Goal: Information Seeking & Learning: Understand process/instructions

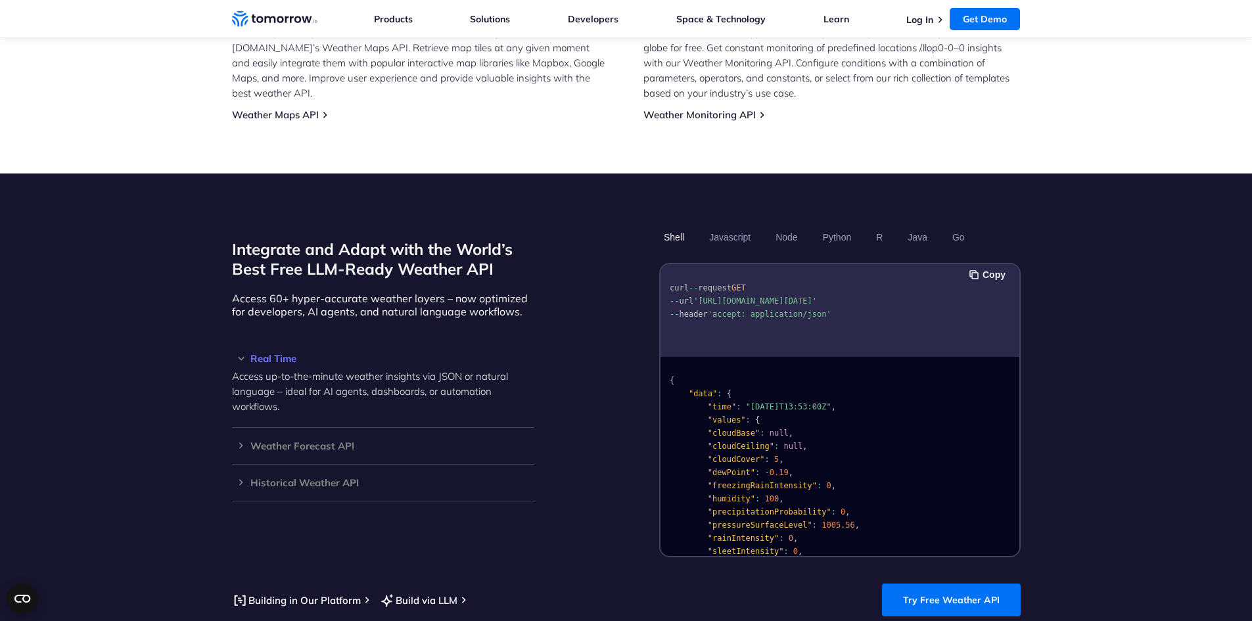
scroll to position [1184, 0]
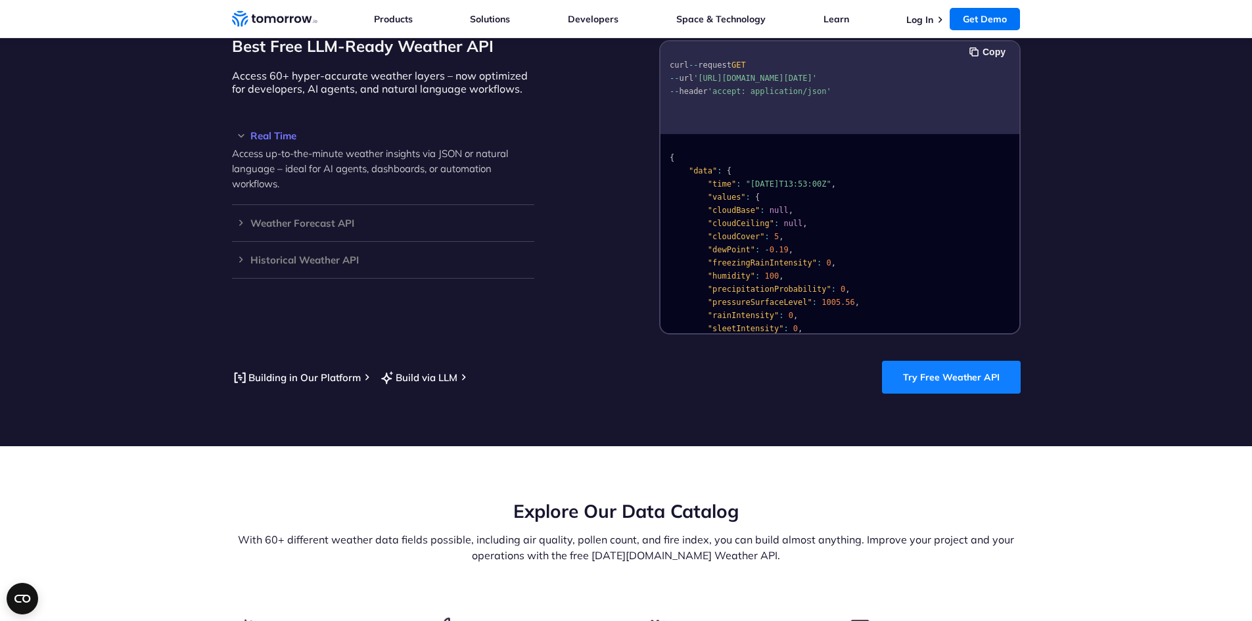
click at [963, 361] on link "Try Free Weather API" at bounding box center [951, 377] width 139 height 33
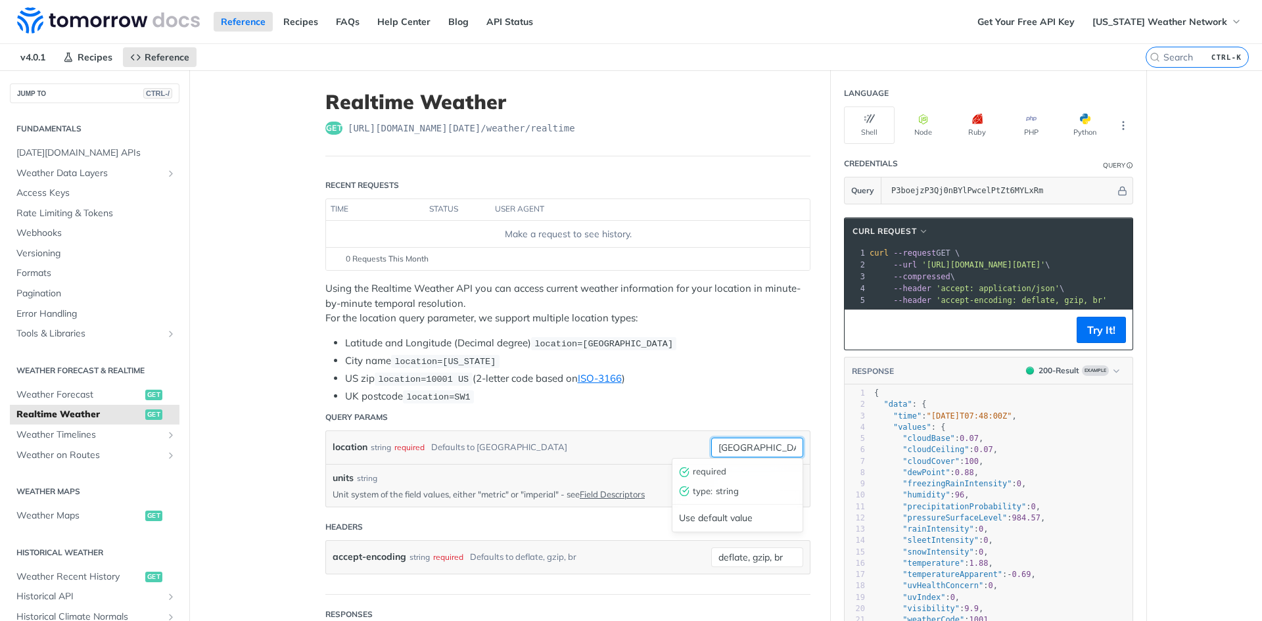
drag, startPoint x: 741, startPoint y: 450, endPoint x: 590, endPoint y: 443, distance: 151.3
click at [590, 443] on div "location string required Defaults to toronto toronto required type : string Use…" at bounding box center [568, 448] width 471 height 20
click at [775, 446] on input "toronto" at bounding box center [757, 448] width 92 height 20
drag, startPoint x: 775, startPoint y: 446, endPoint x: 616, endPoint y: 442, distance: 159.1
click at [616, 442] on div "location string required Defaults to toronto toronto" at bounding box center [568, 448] width 471 height 20
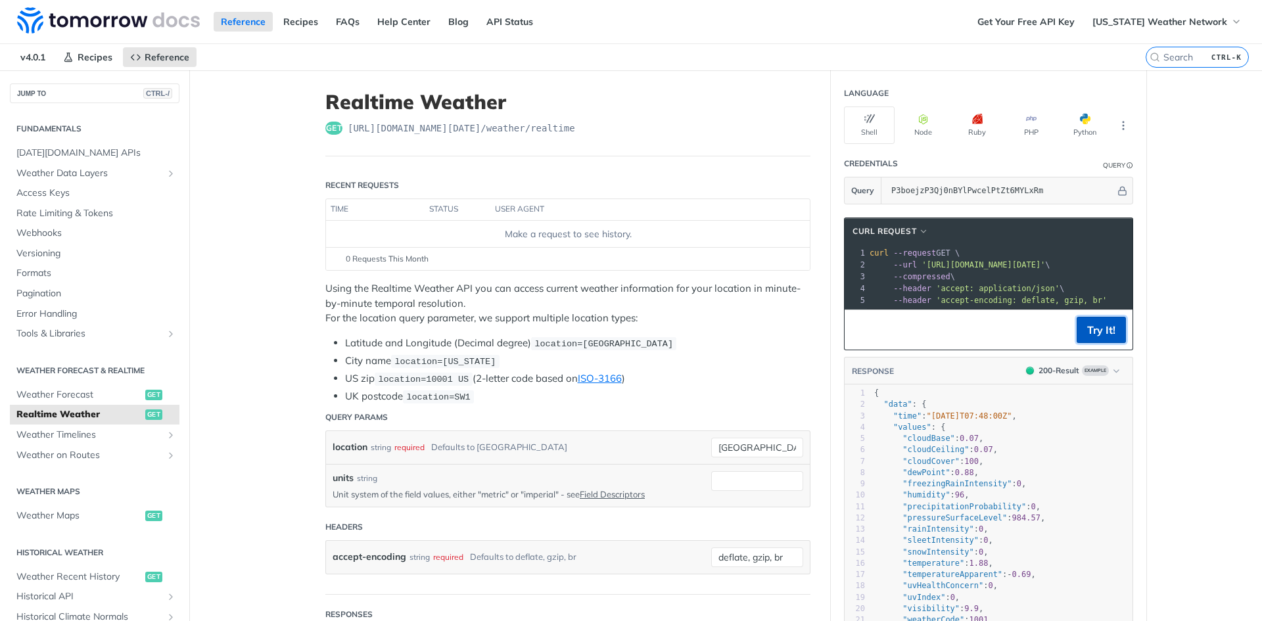
click at [1076, 335] on button "Try It!" at bounding box center [1100, 330] width 49 height 26
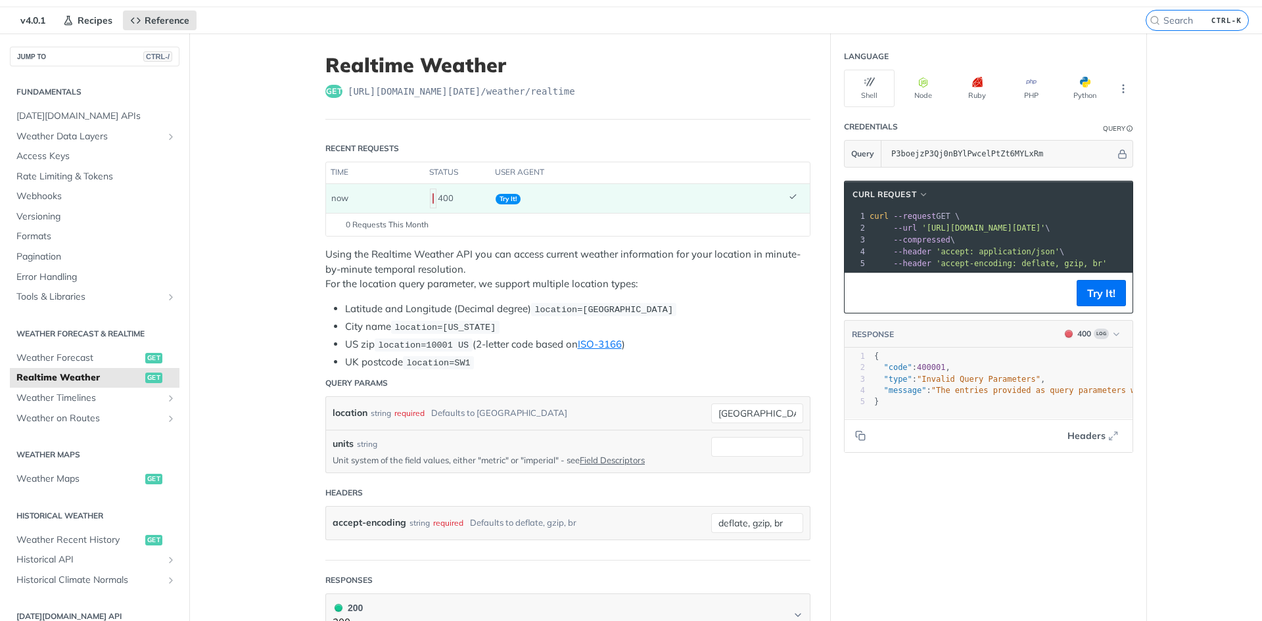
scroll to position [66, 0]
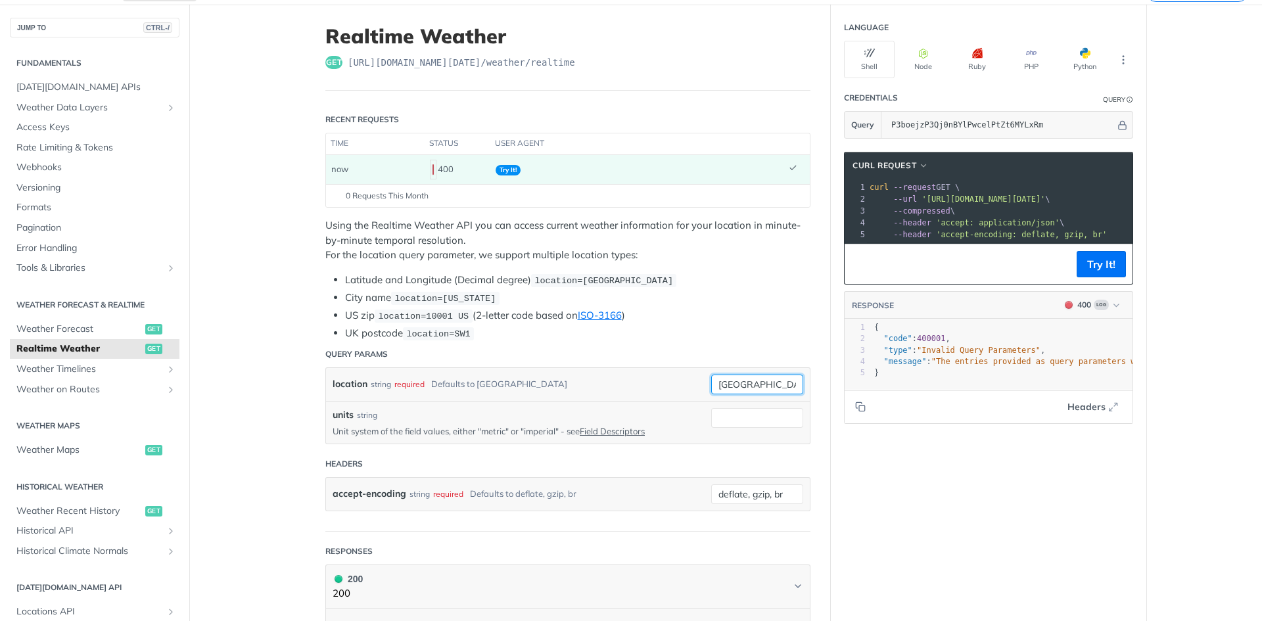
click at [786, 388] on input "Columbus, OH" at bounding box center [757, 385] width 92 height 20
drag, startPoint x: 777, startPoint y: 390, endPoint x: 474, endPoint y: 382, distance: 303.1
click at [471, 382] on div "location string required Defaults to toronto Columbus required type : string Us…" at bounding box center [568, 385] width 471 height 20
type input "columbus"
click at [676, 333] on li "UK postcode location=SW1" at bounding box center [577, 333] width 465 height 15
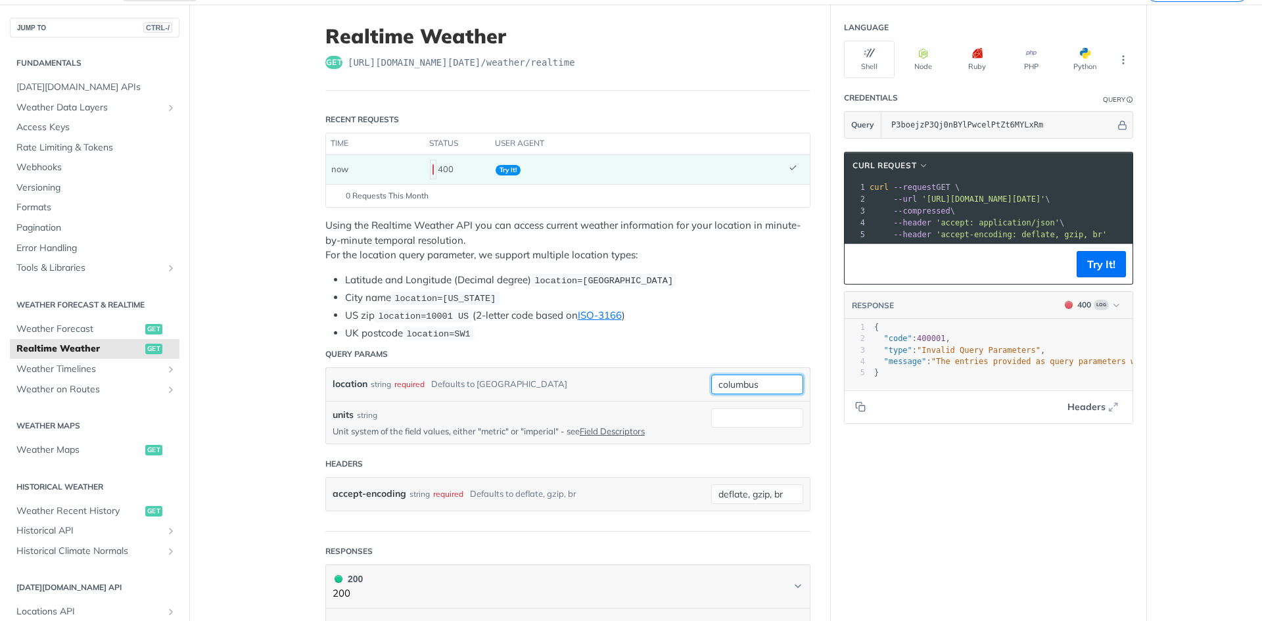
click at [733, 379] on input "columbus" at bounding box center [757, 385] width 92 height 20
drag, startPoint x: 905, startPoint y: 549, endPoint x: 910, endPoint y: 544, distance: 7.5
click at [906, 548] on div "Language Shell Node Ruby PHP Python Credentials Query Query P3boejzP3Qj0nBYlPwc…" at bounding box center [988, 601] width 315 height 1193
click at [1082, 267] on button "Try It!" at bounding box center [1100, 264] width 49 height 26
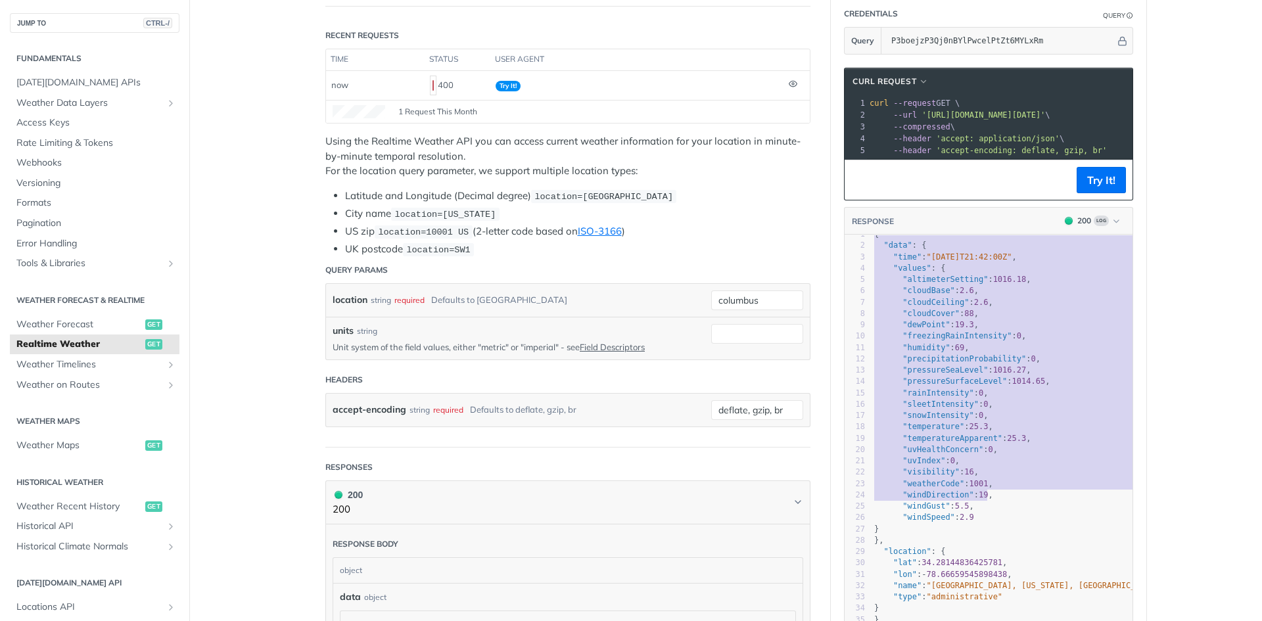
scroll to position [29, 0]
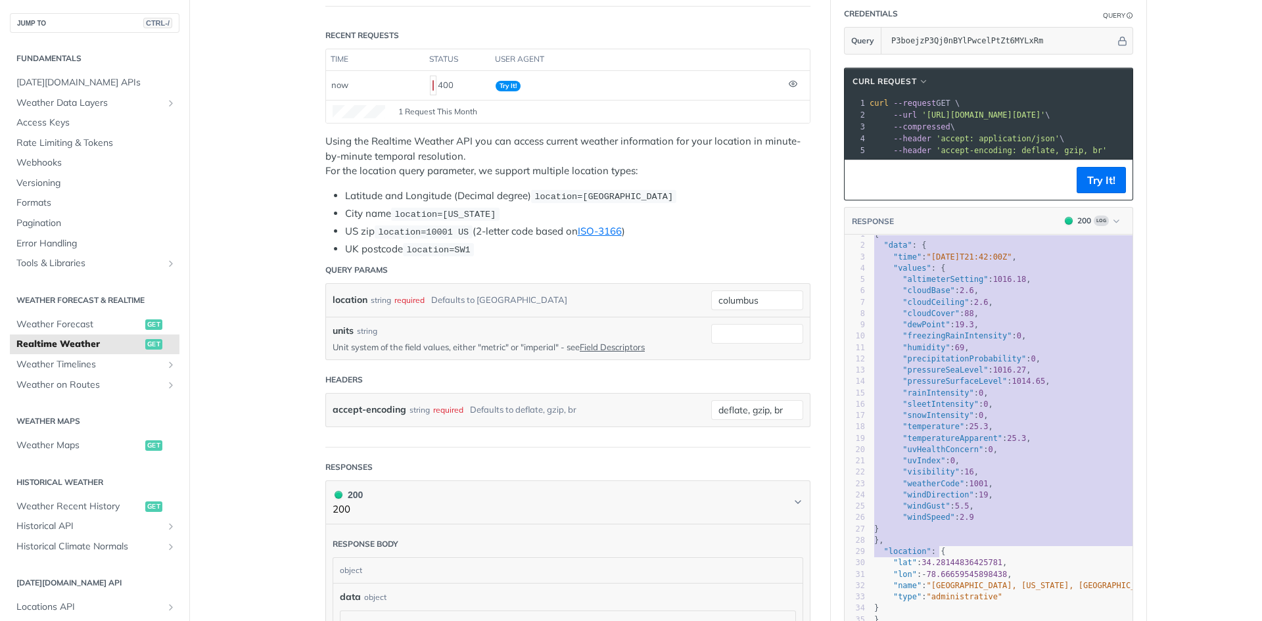
type textarea "{ "data": { "time": "2025-09-13T21:42:00Z", "values": { "altimeterSetting": 101…"
drag, startPoint x: 865, startPoint y: 336, endPoint x: 1052, endPoint y: 533, distance: 271.9
click at [1052, 533] on div "x 1 { 2 "data" : { 3 "time" : "2025-09-13T21:42:00Z" , 4 "values" : { 5 "altime…" at bounding box center [1004, 448] width 321 height 426
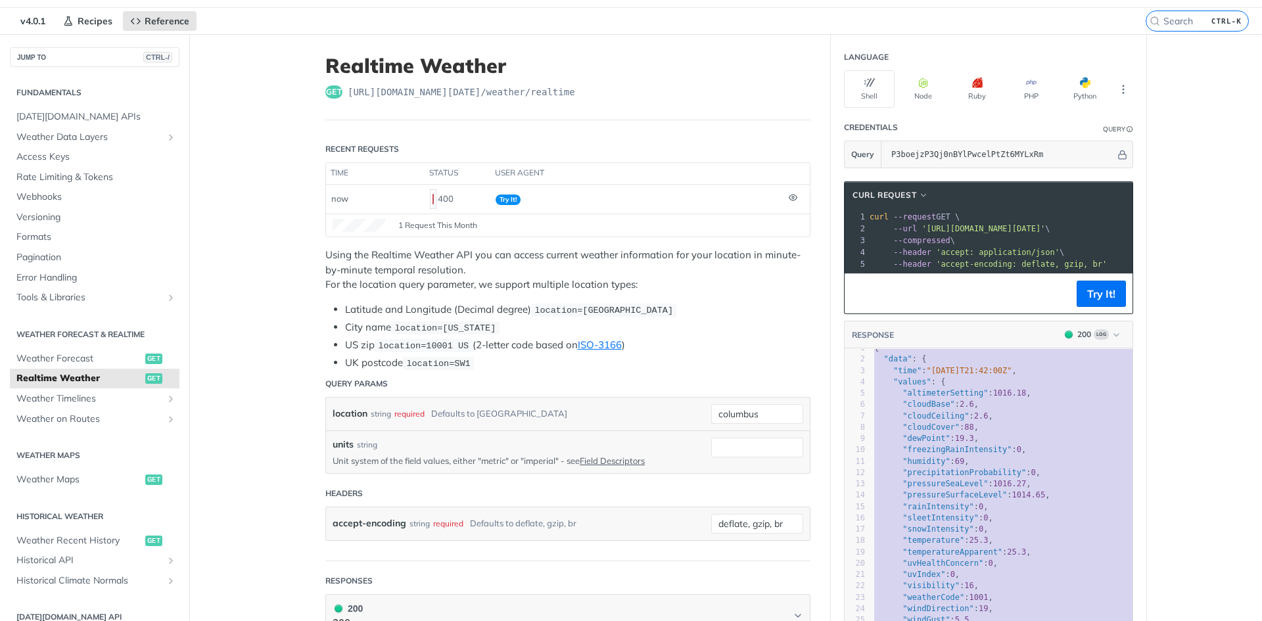
scroll to position [66, 0]
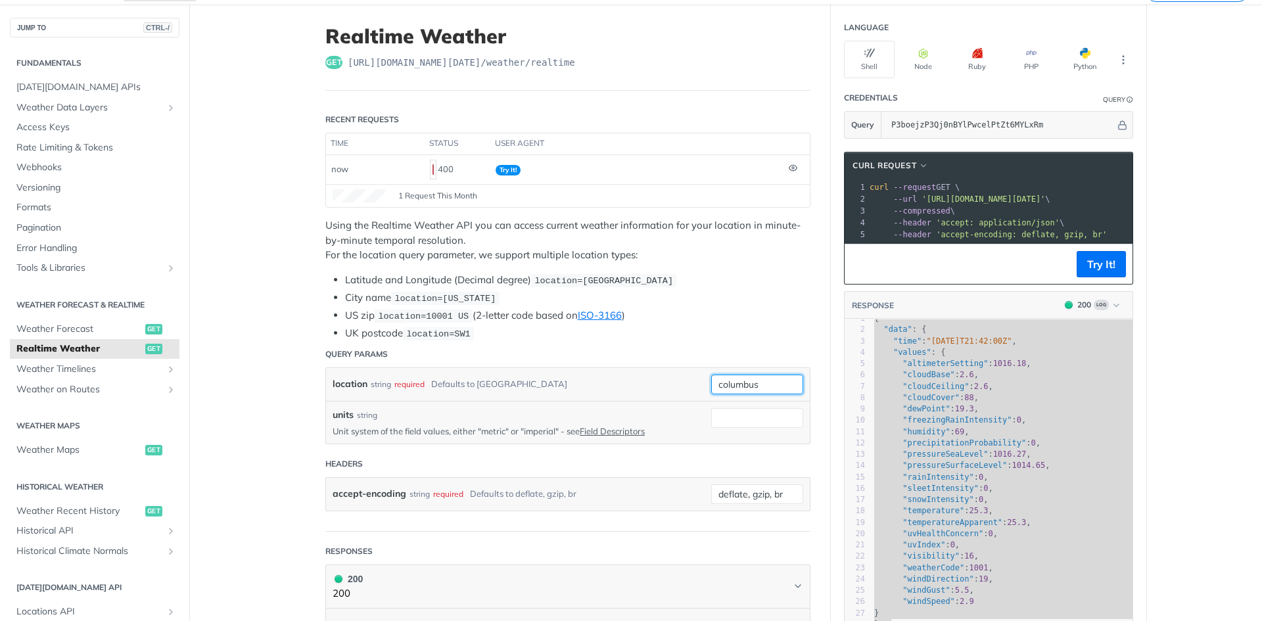
drag, startPoint x: 770, startPoint y: 386, endPoint x: 528, endPoint y: 388, distance: 242.5
click at [528, 388] on div "location string required Defaults to toronto columbus required type : string Us…" at bounding box center [568, 385] width 471 height 20
click at [767, 372] on div "location string required Defaults to toronto columbus" at bounding box center [568, 384] width 484 height 33
click at [775, 379] on input "columbus" at bounding box center [757, 385] width 92 height 20
type input "columbus ohio"
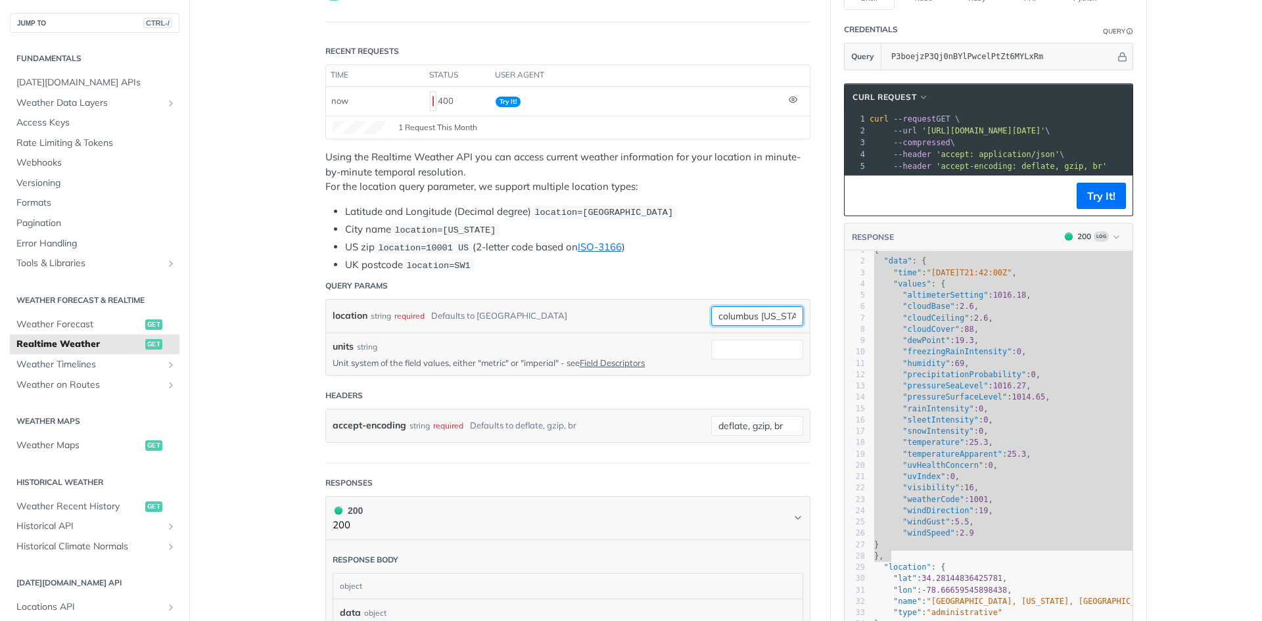
scroll to position [197, 0]
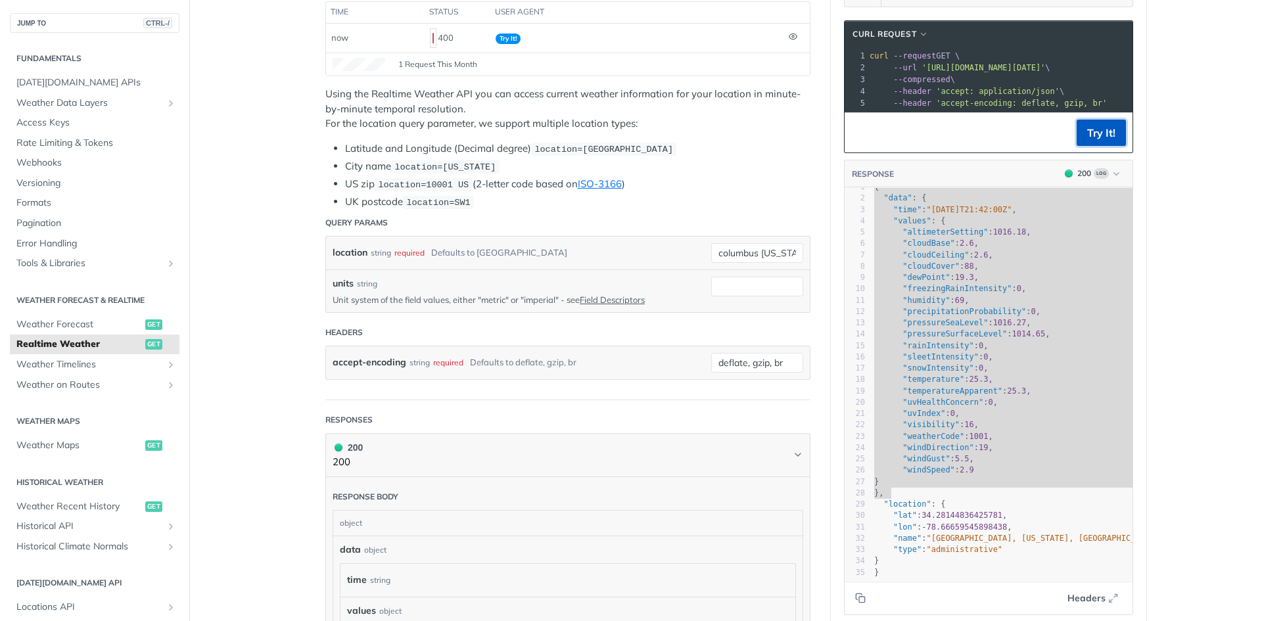
click at [1105, 146] on button "Try It!" at bounding box center [1100, 133] width 49 height 26
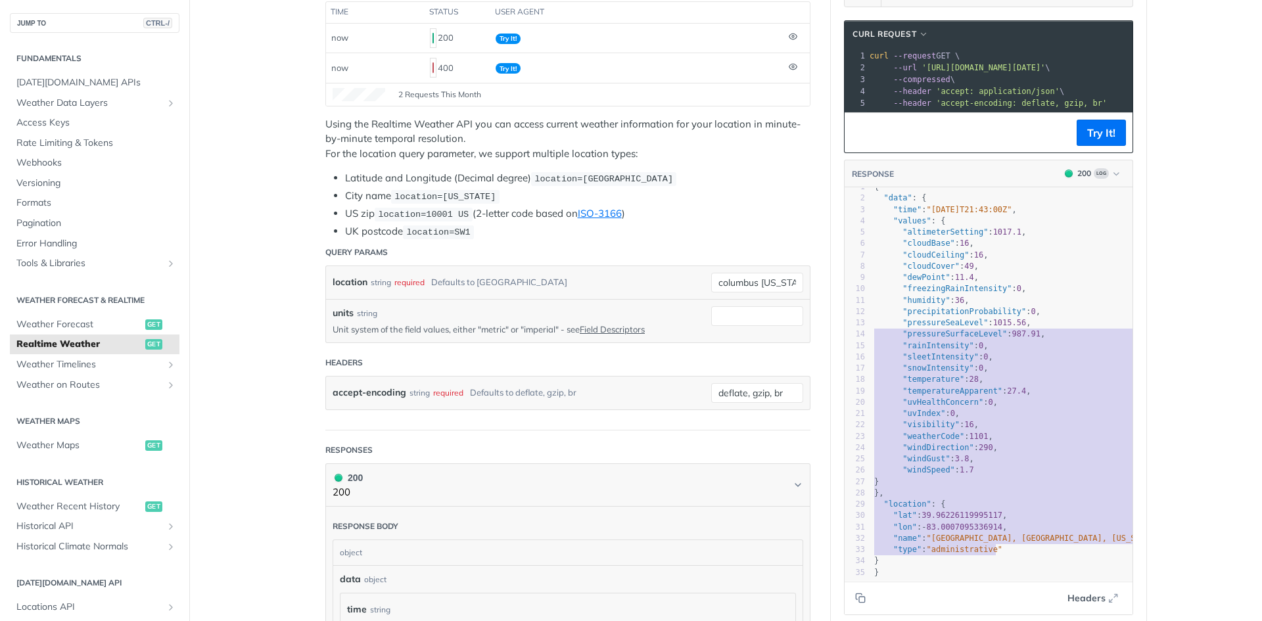
drag, startPoint x: 1030, startPoint y: 541, endPoint x: 886, endPoint y: 486, distance: 154.5
click at [871, 342] on div "1 { 2 "data" : { 3 "time" : "2025-09-13T21:43:00Z" , 4 "values" : { 5 "altimete…" at bounding box center [1005, 379] width 269 height 397
type textarea ""sleetIntensity": 0, "snowIntensity": 0, "temperature": 28, "temperatureApparen…"
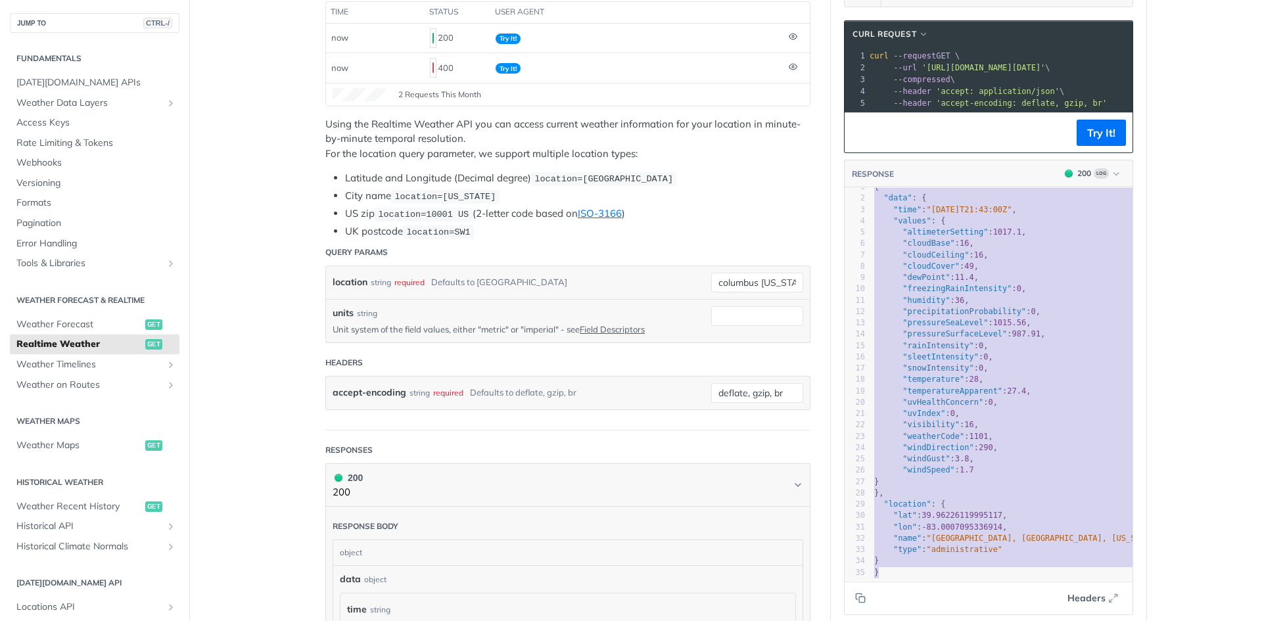
scroll to position [0, 0]
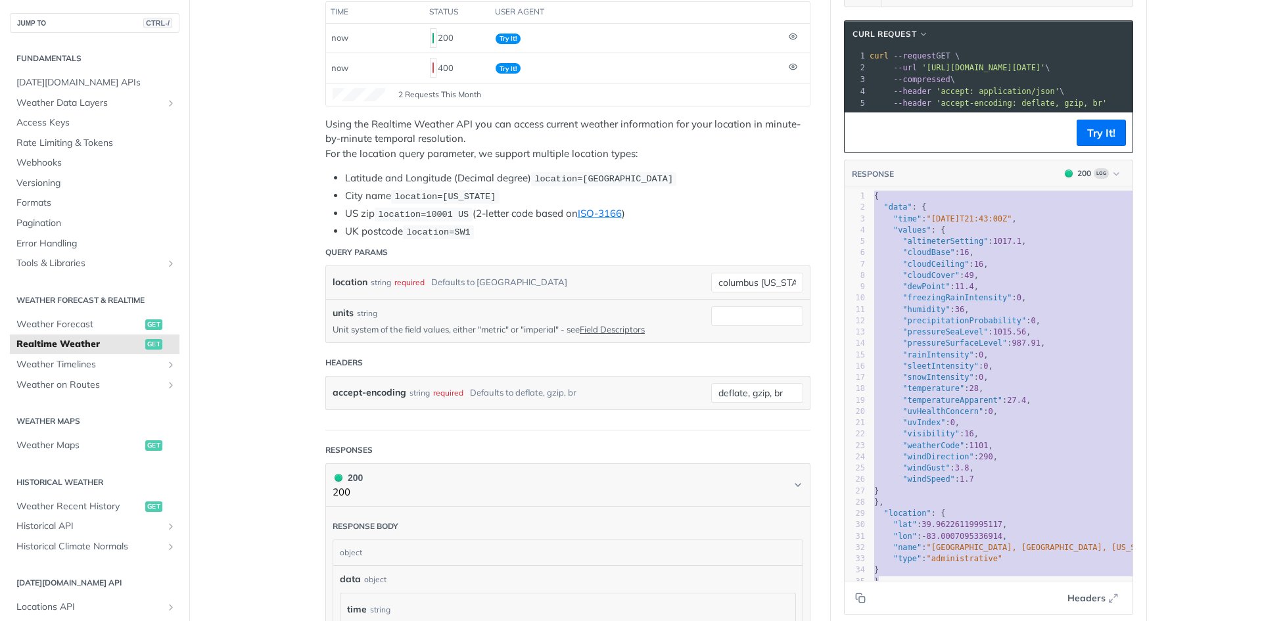
drag, startPoint x: 856, startPoint y: 511, endPoint x: 814, endPoint y: 38, distance: 474.4
click at [814, 38] on div "Realtime Weather get https://api.tomorrow.io/v4 /weather/realtime Recent Reques…" at bounding box center [725, 484] width 841 height 1222
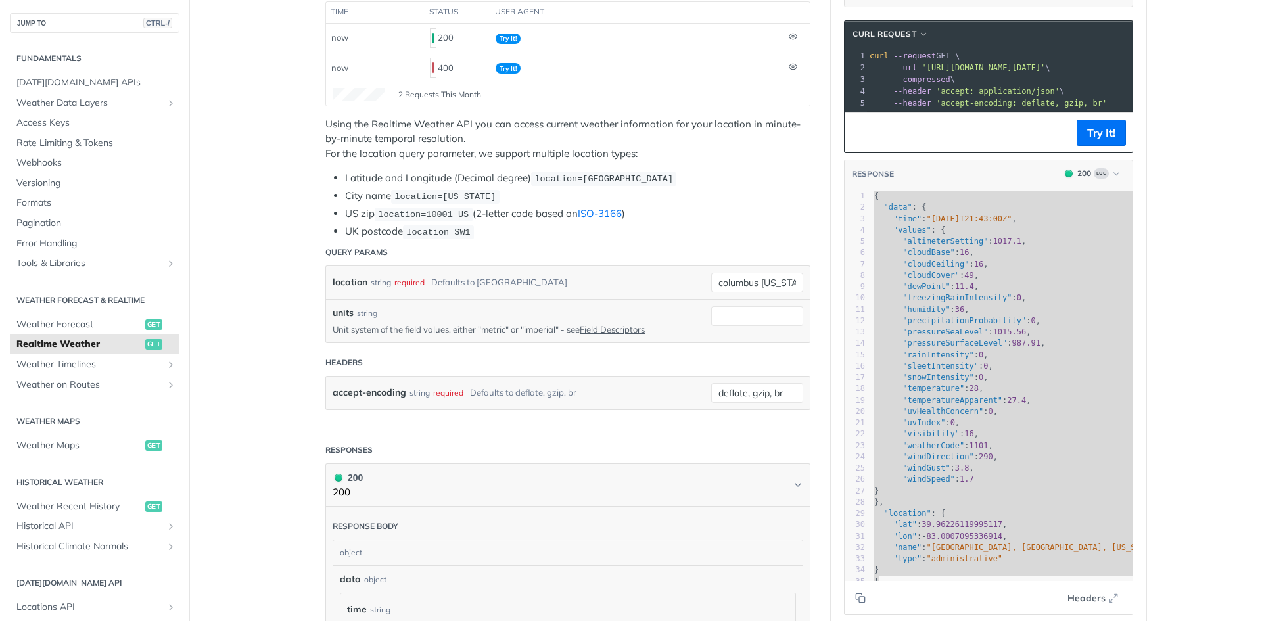
type textarea "{ "data": { "time": "2025-09-13T21:43:00Z", "values": { "altimeterSetting": 101…"
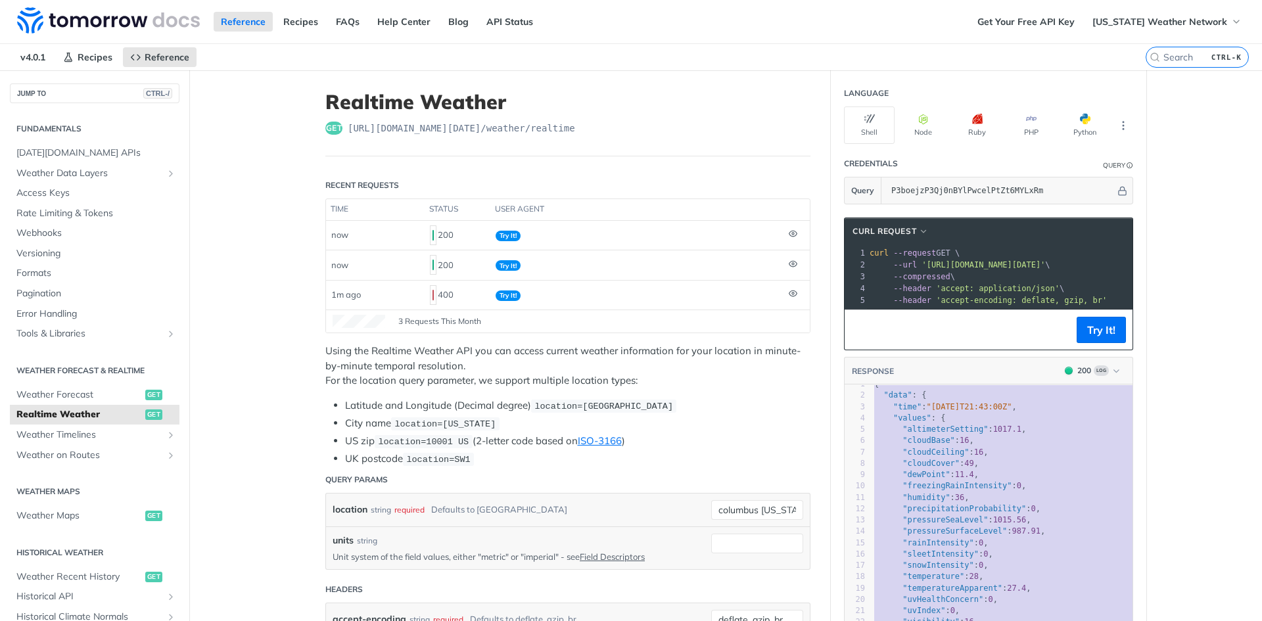
scroll to position [29, 0]
click at [496, 237] on span "Try It!" at bounding box center [508, 236] width 25 height 11
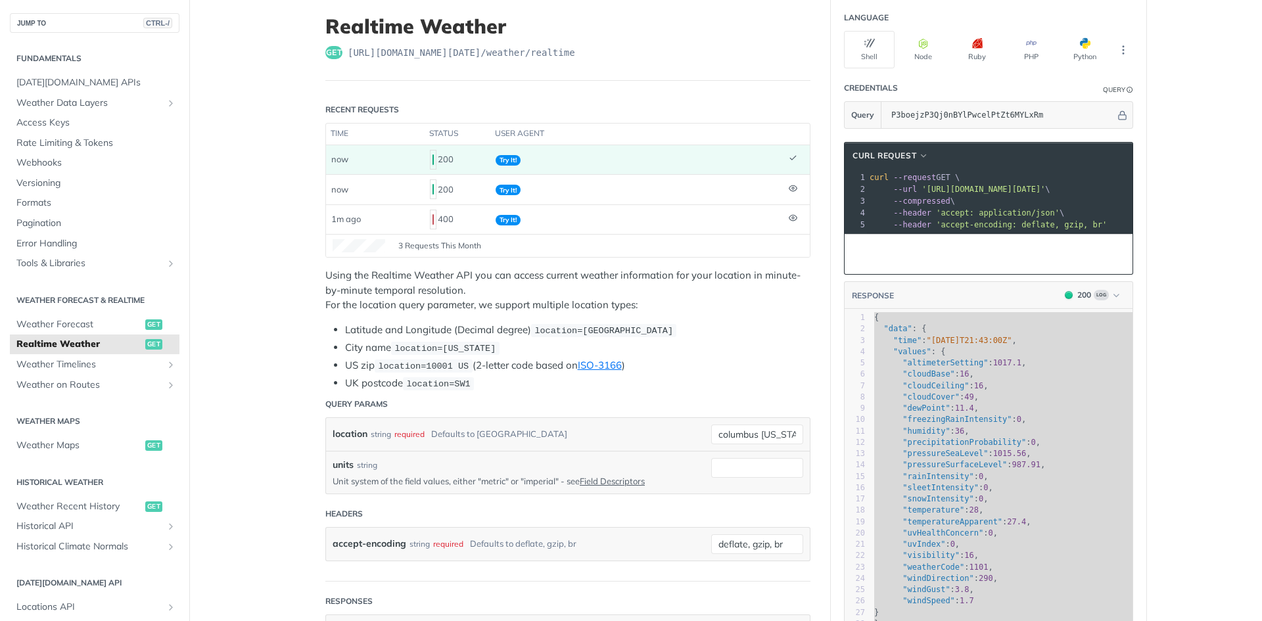
scroll to position [0, 0]
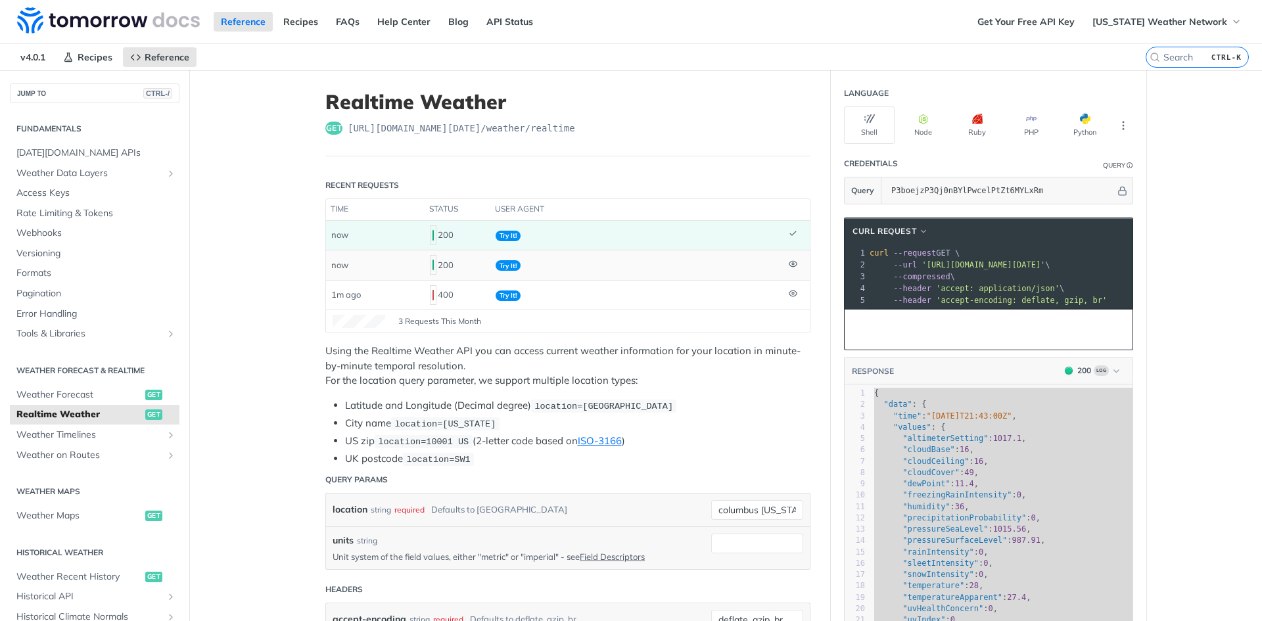
click at [510, 273] on td "Try It!" at bounding box center [636, 265] width 293 height 30
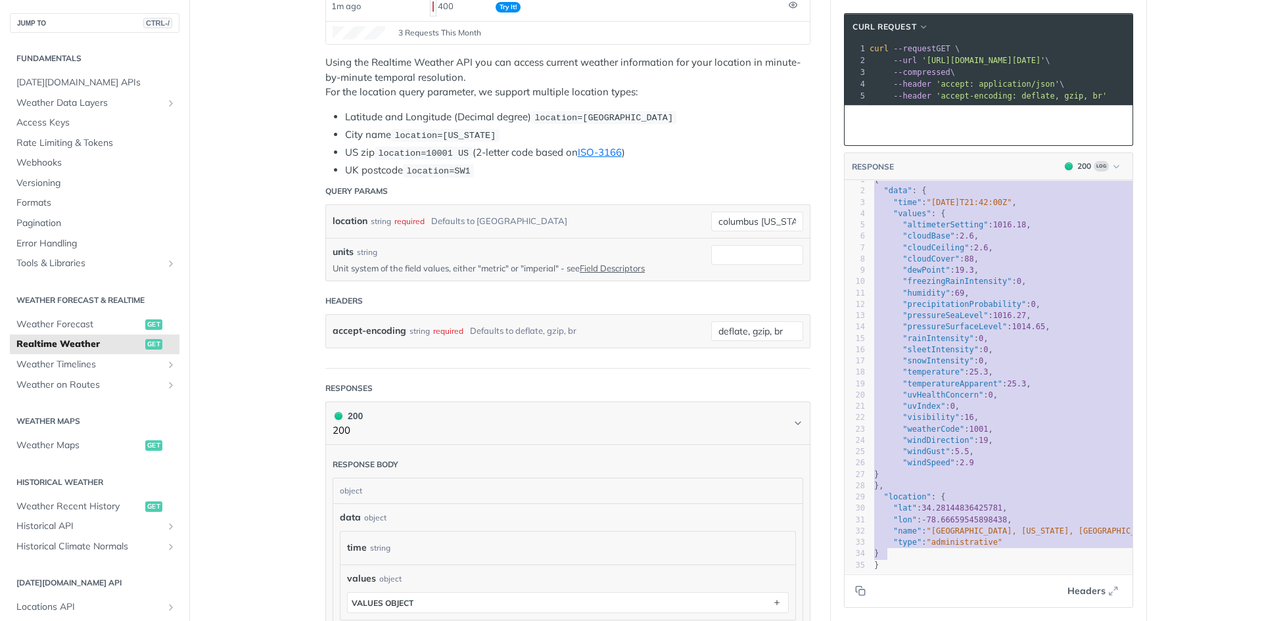
type textarea "{ "data": { "time": "2025-09-13T21:42:00Z", "values": { "altimeterSetting": 101…"
drag, startPoint x: 867, startPoint y: 338, endPoint x: 1076, endPoint y: 542, distance: 291.9
click at [1076, 542] on div "1 { 2 "data" : { 3 "time" : "2025-09-13T21:42:00Z" , 4 "values" : { 5 "altimete…" at bounding box center [1005, 372] width 269 height 397
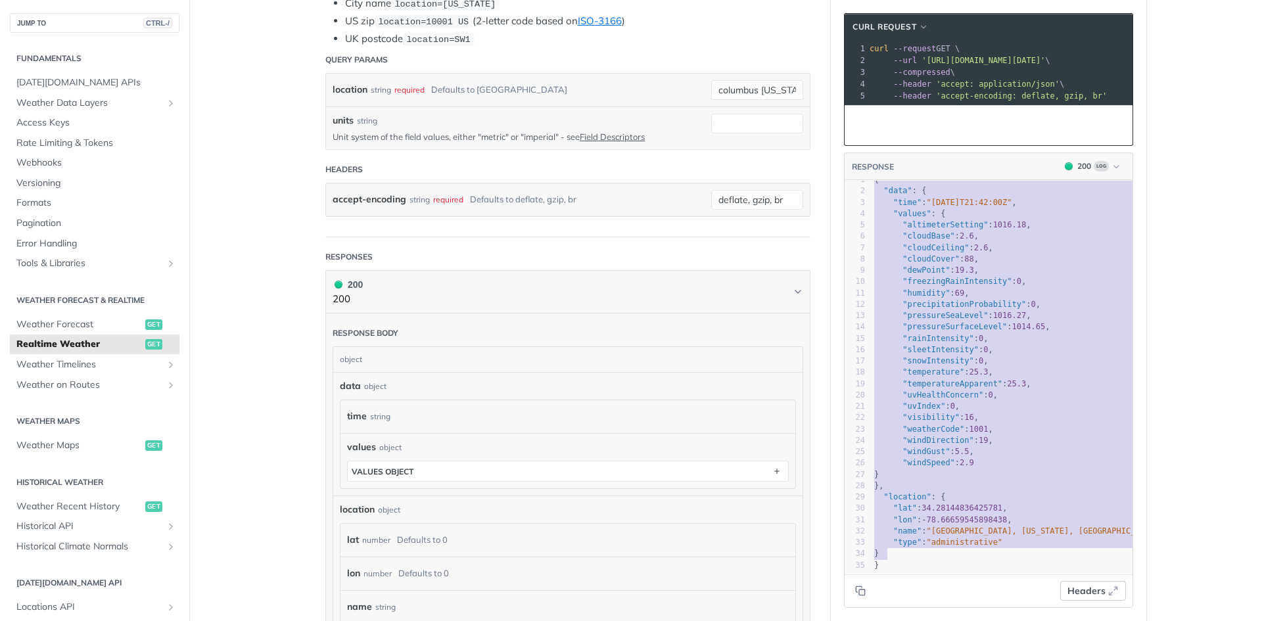
click at [1098, 588] on span "Headers" at bounding box center [1086, 591] width 38 height 14
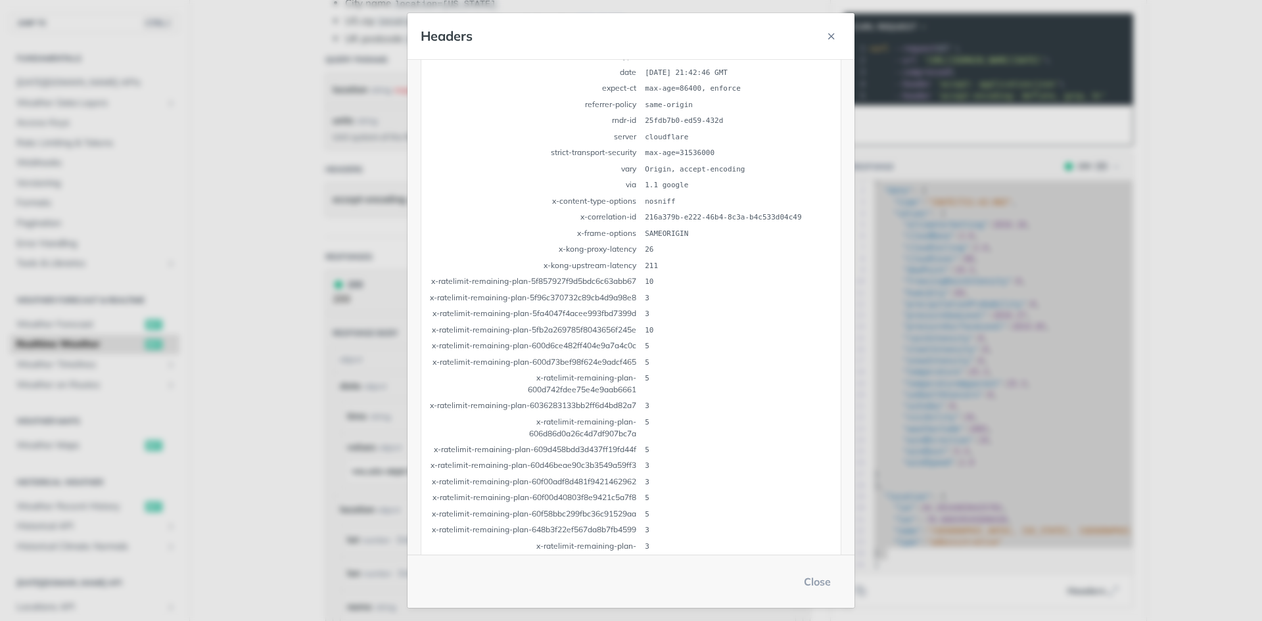
scroll to position [360, 0]
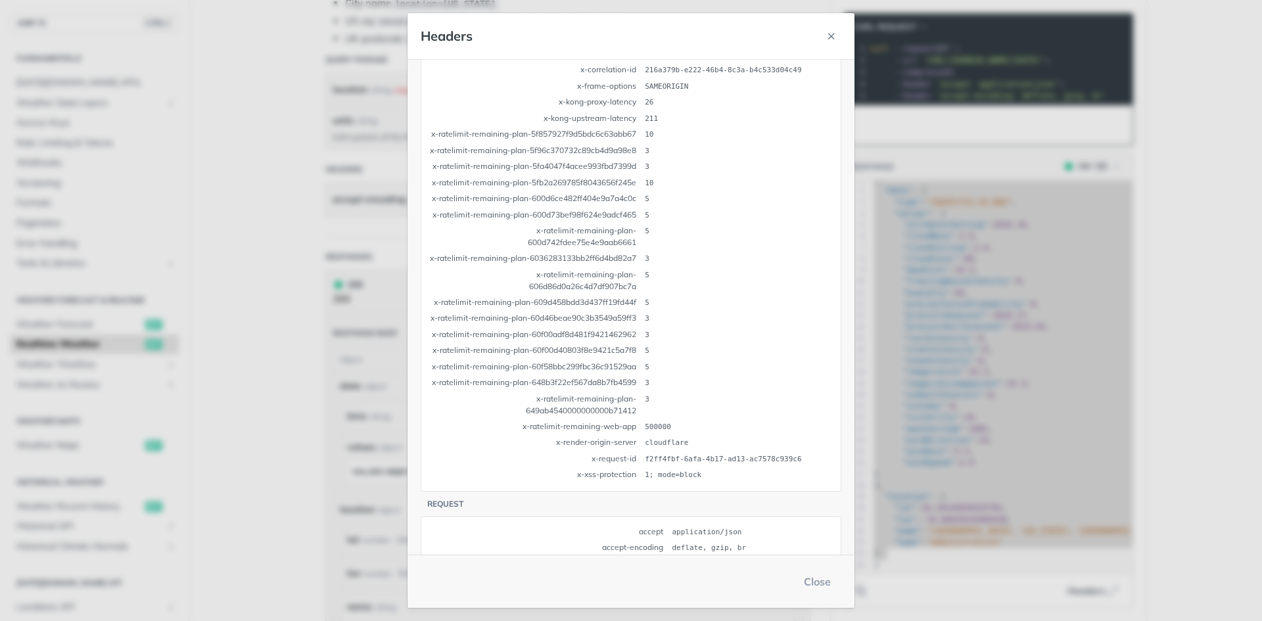
click at [1098, 387] on main "JUMP TO CTRL-/ Fundamentals Tomorrow.io APIs Weather Data Layers Core Probabili…" at bounding box center [631, 276] width 1262 height 1253
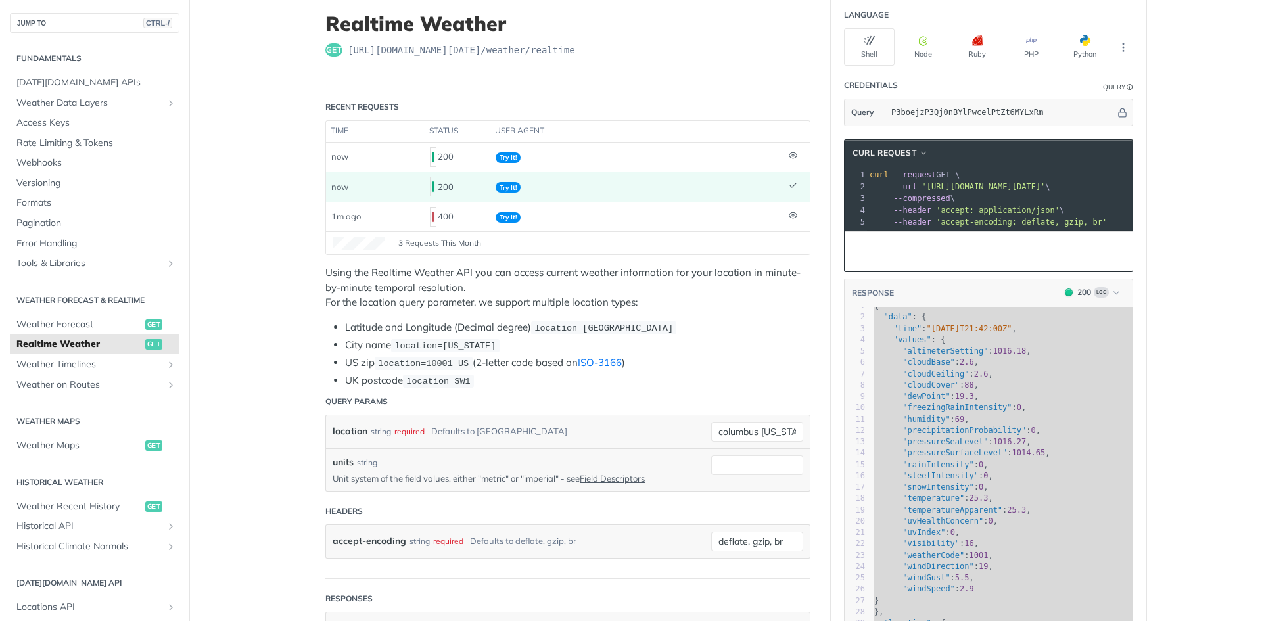
scroll to position [0, 0]
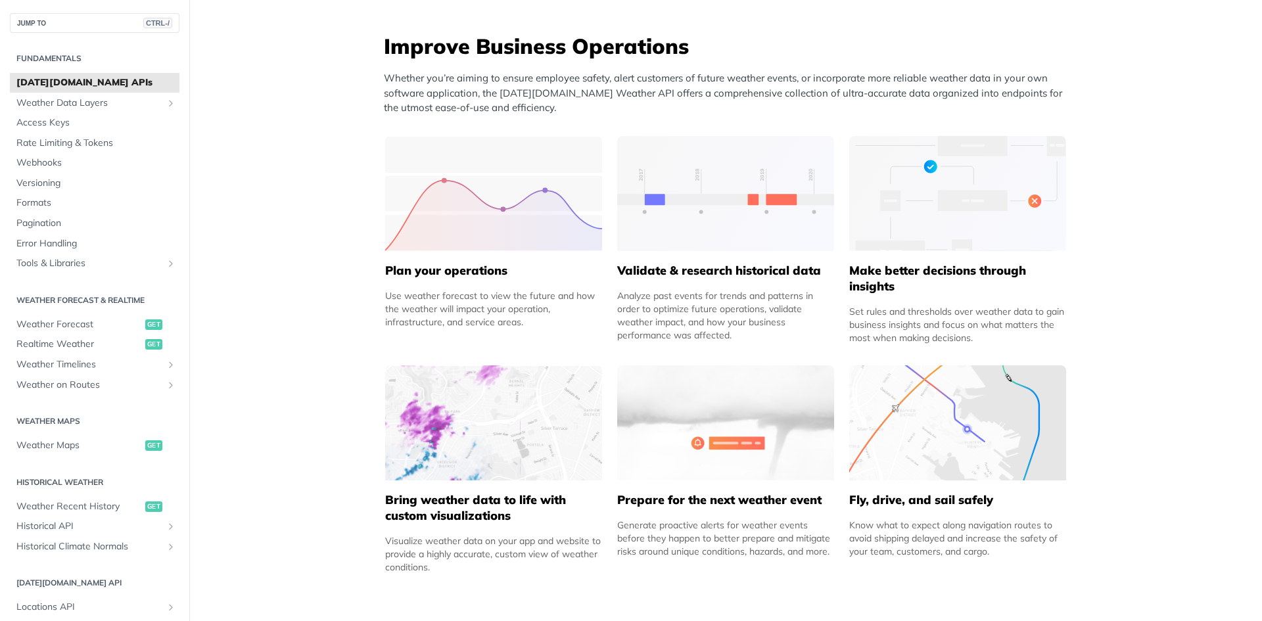
scroll to position [329, 0]
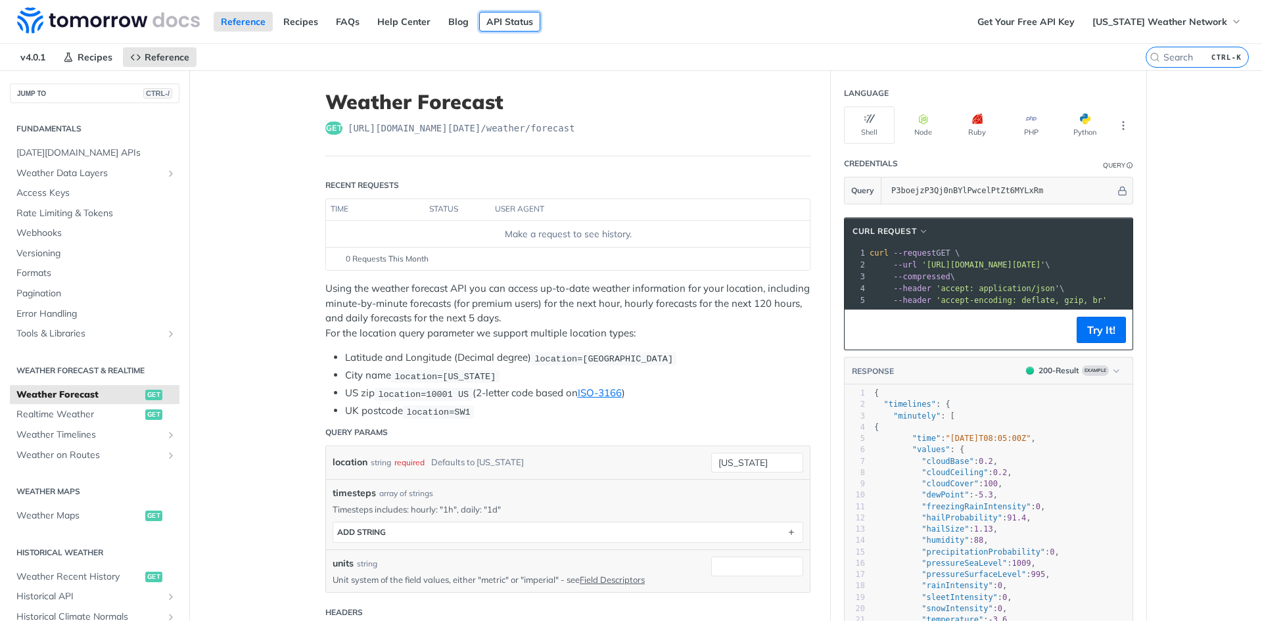
click at [508, 18] on link "API Status" at bounding box center [509, 22] width 61 height 20
click at [1055, 30] on link "Get Your Free API Key" at bounding box center [1026, 22] width 112 height 20
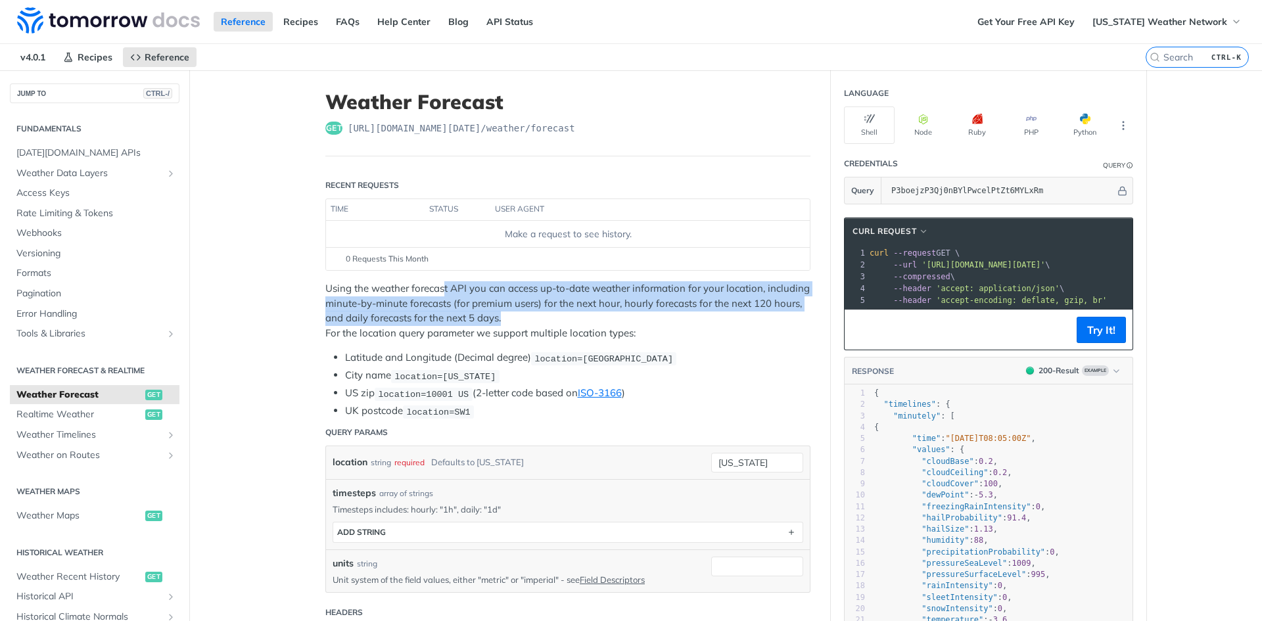
drag, startPoint x: 442, startPoint y: 276, endPoint x: 533, endPoint y: 322, distance: 102.3
click at [667, 287] on p "Using the weather forecast API you can access up-to-date weather information fo…" at bounding box center [567, 310] width 485 height 59
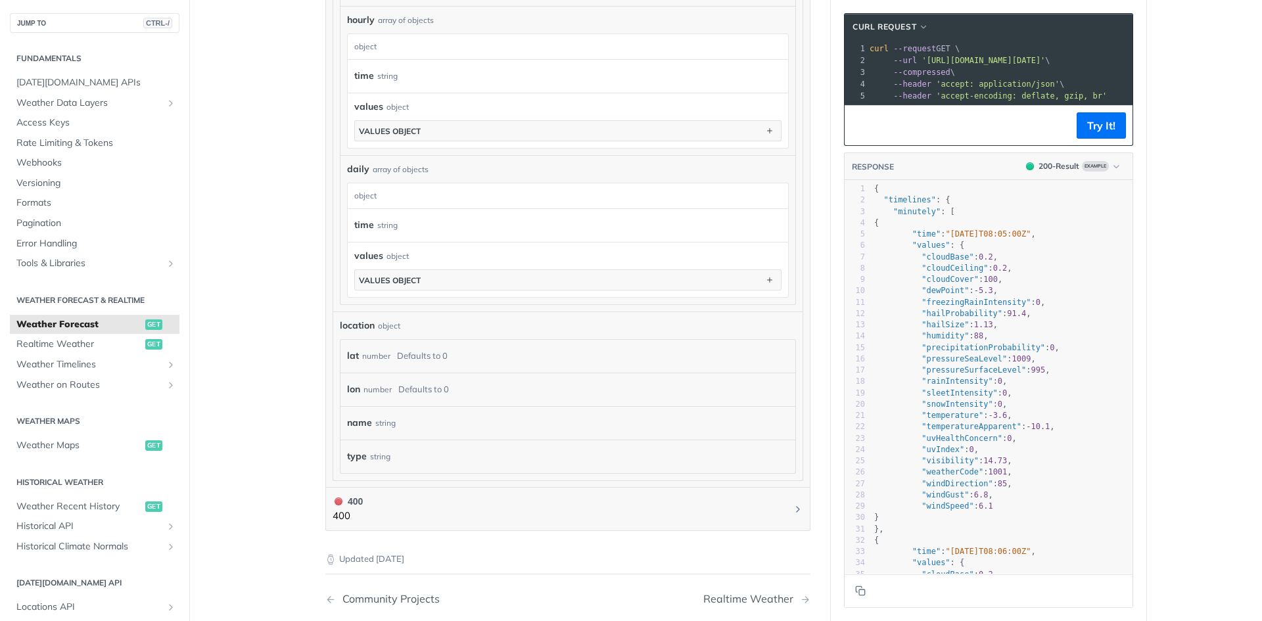
scroll to position [1319, 0]
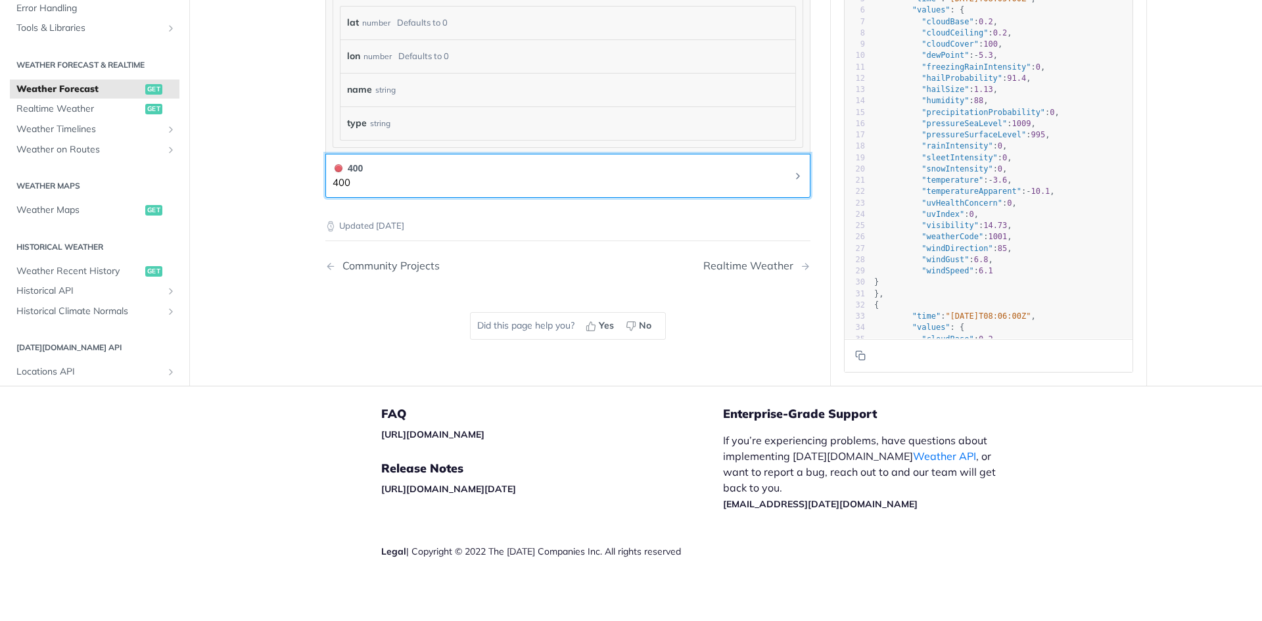
click at [355, 161] on div "400" at bounding box center [348, 168] width 30 height 14
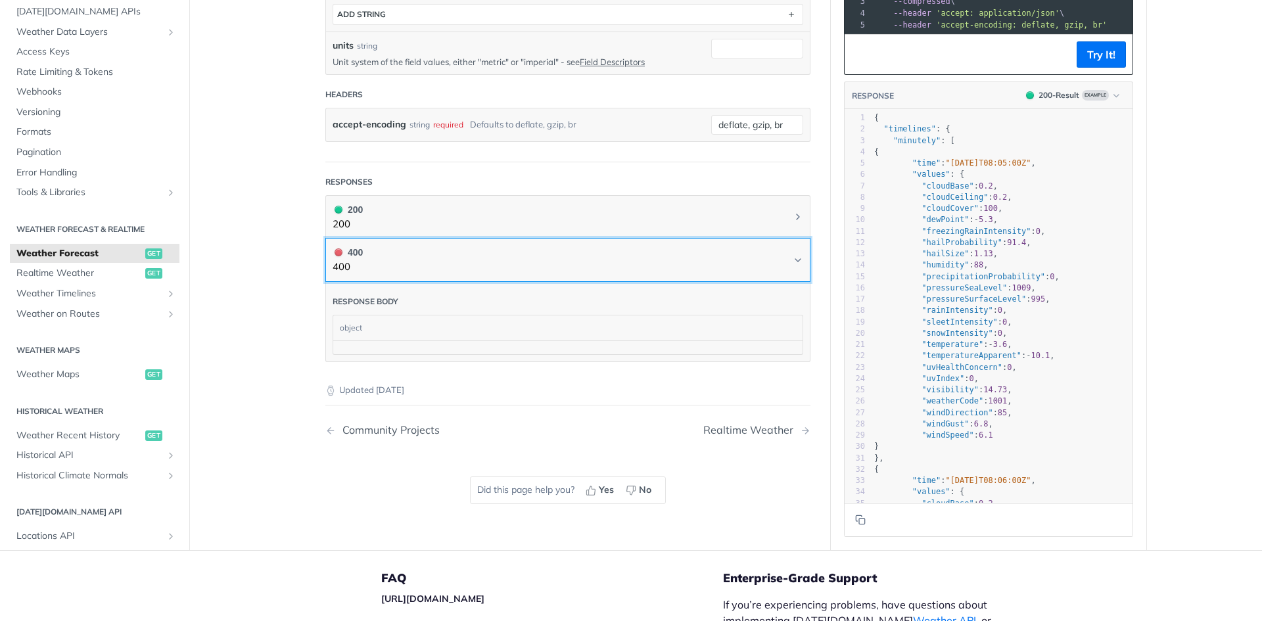
scroll to position [419, 0]
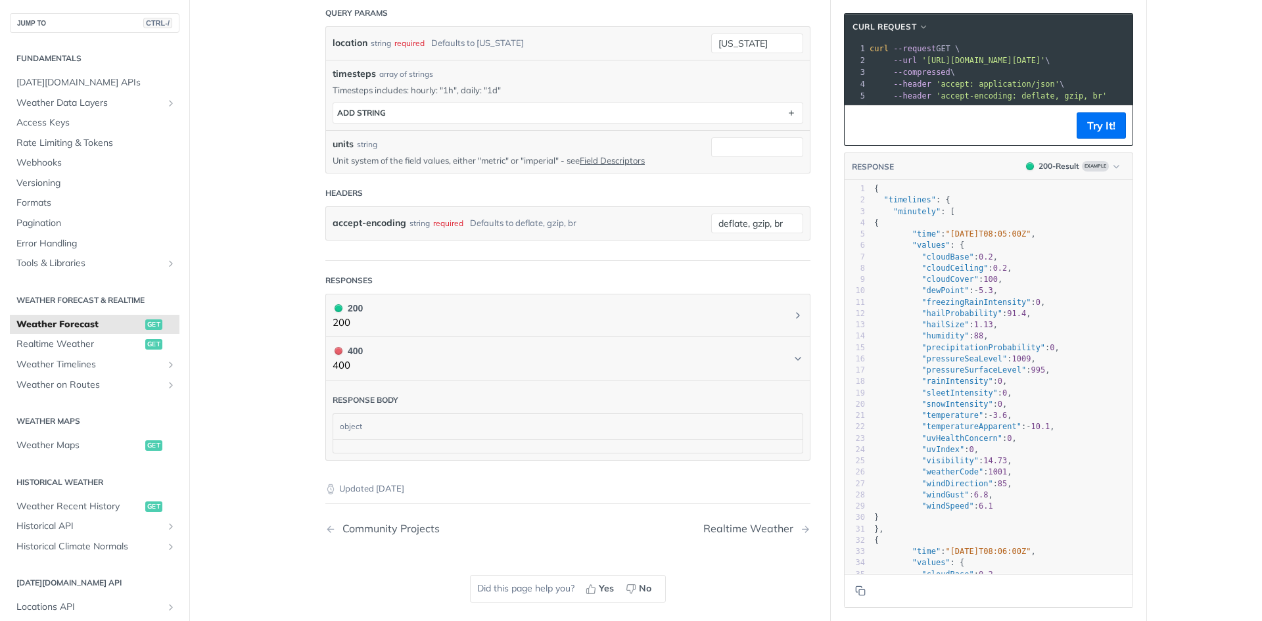
click at [450, 424] on div "object" at bounding box center [566, 426] width 466 height 25
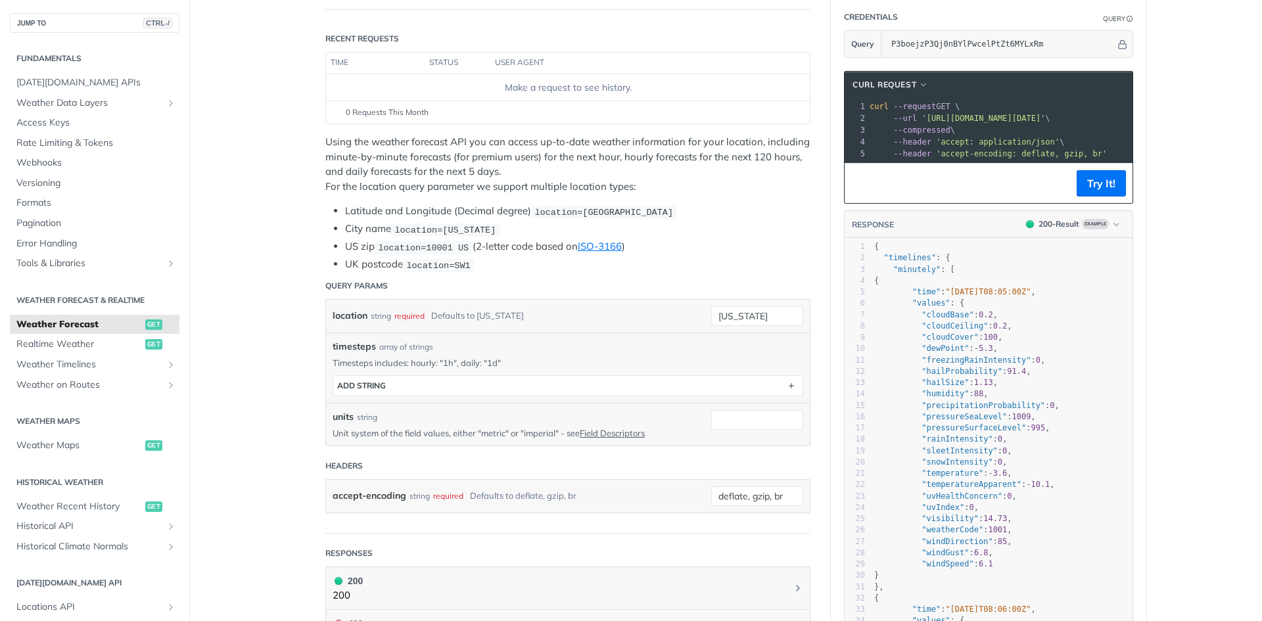
scroll to position [0, 0]
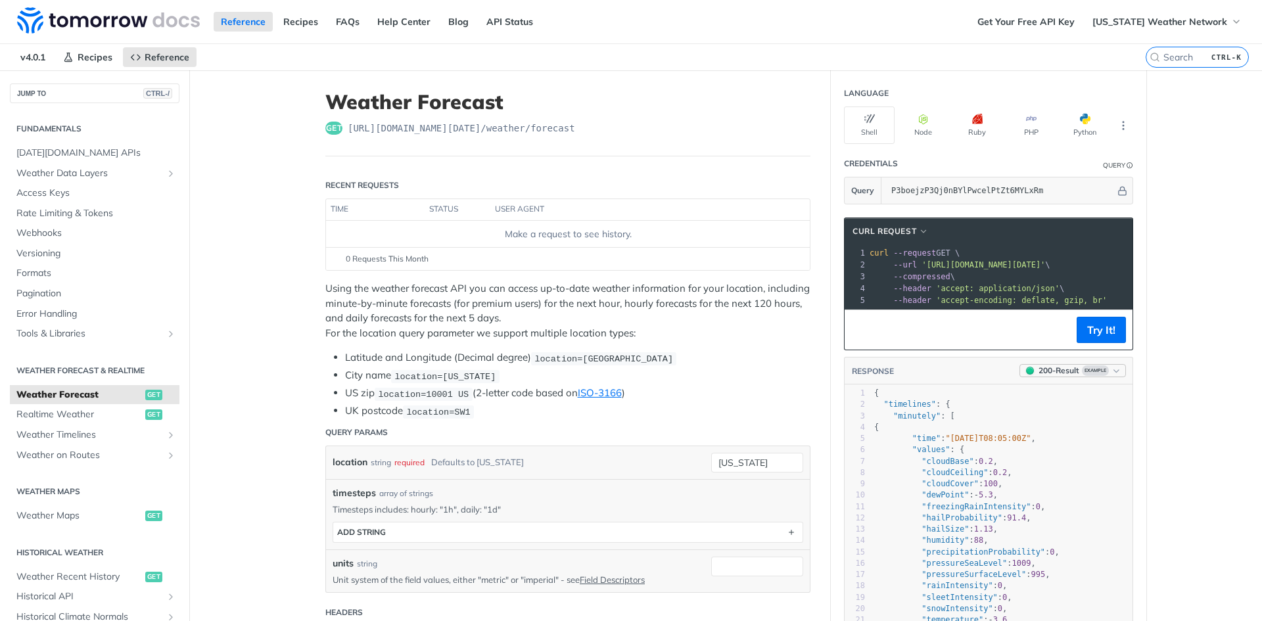
click at [1042, 377] on div "200 - Result" at bounding box center [1058, 371] width 41 height 12
click at [1036, 453] on div "400 - Result" at bounding box center [1020, 453] width 45 height 13
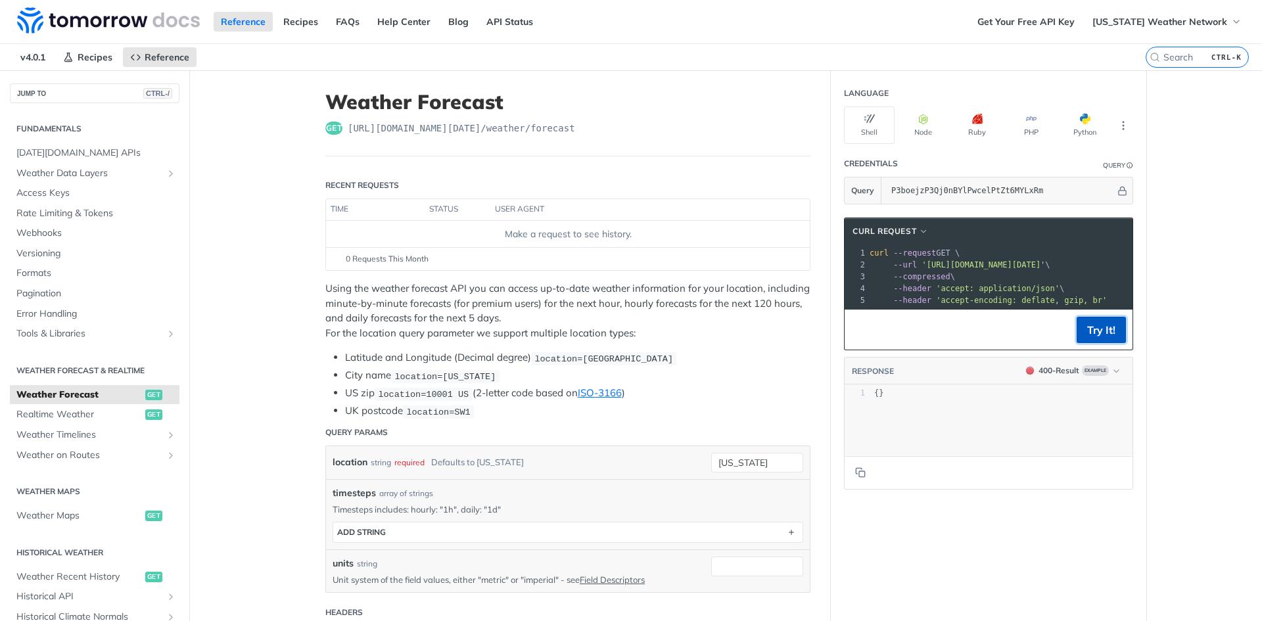
click at [1105, 343] on button "Try It!" at bounding box center [1100, 330] width 49 height 26
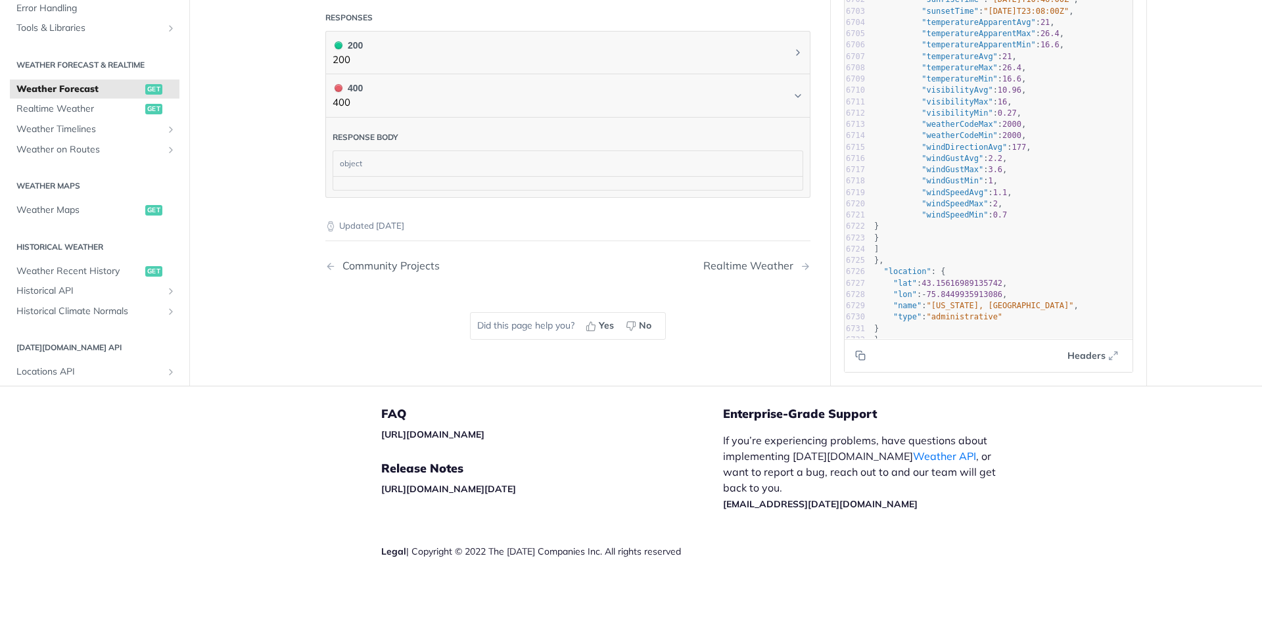
click at [848, 338] on footer "Headers" at bounding box center [988, 355] width 288 height 34
click at [856, 354] on icon "Copy to clipboard" at bounding box center [859, 354] width 6 height 6
click at [51, 213] on span "Weather Maps" at bounding box center [79, 210] width 126 height 13
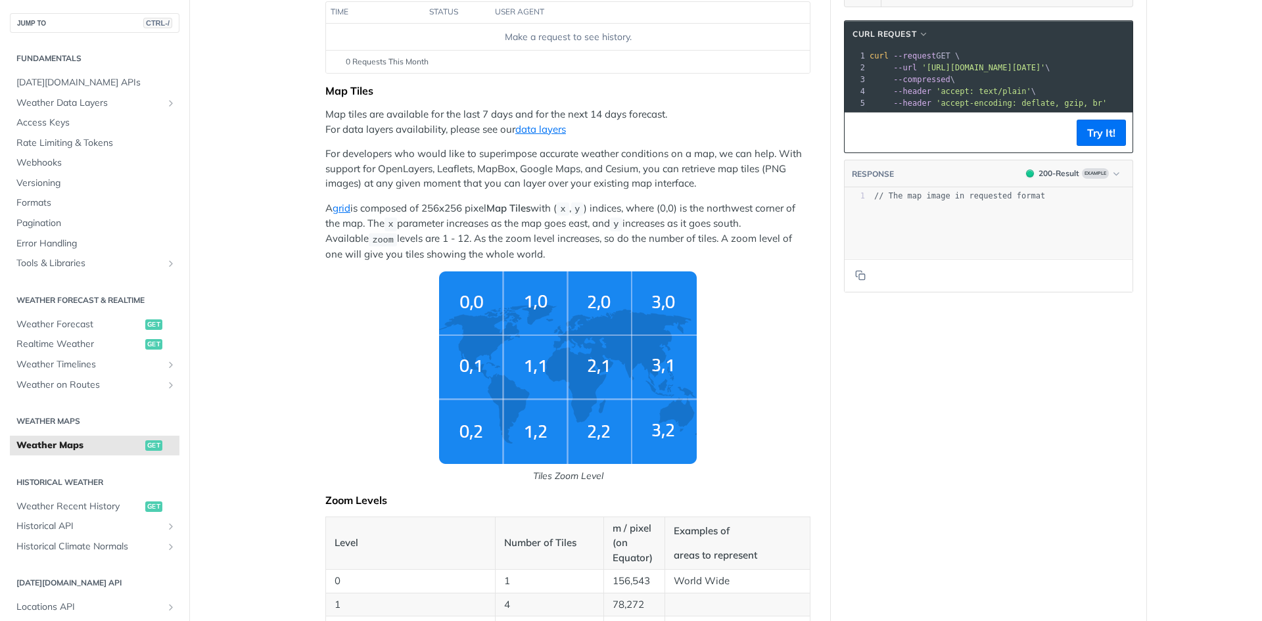
click at [482, 363] on img "Tiles Zoom Level" at bounding box center [568, 367] width 258 height 193
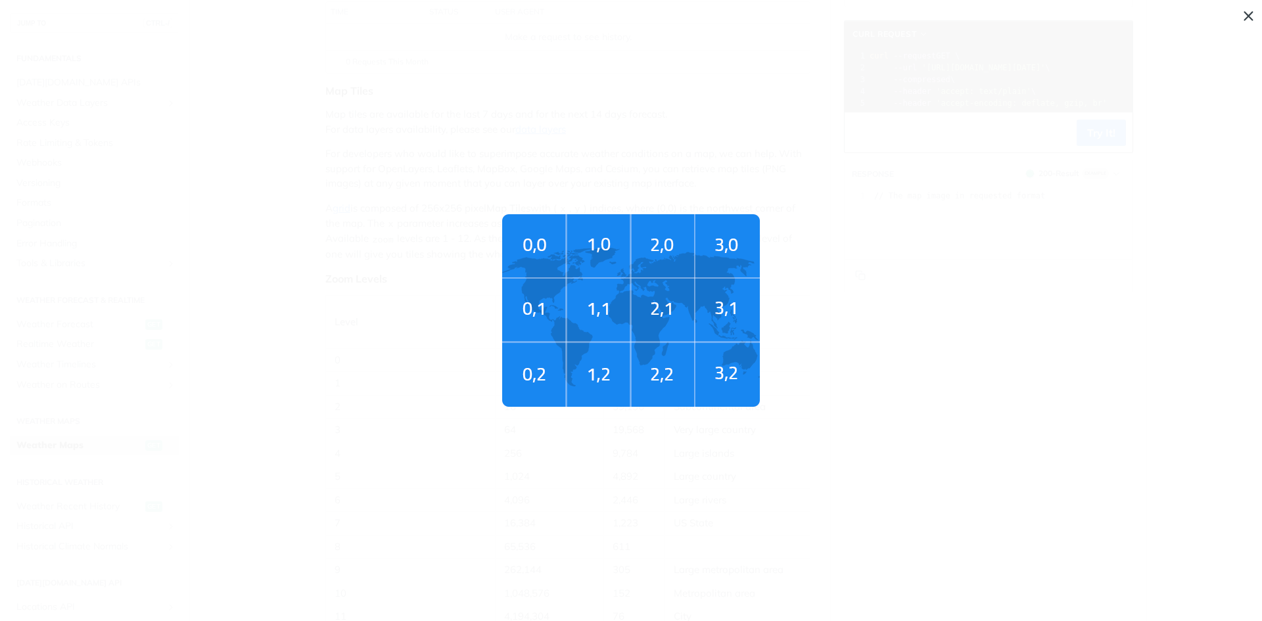
click at [540, 300] on img "Tiles Zoom Level" at bounding box center [631, 310] width 258 height 193
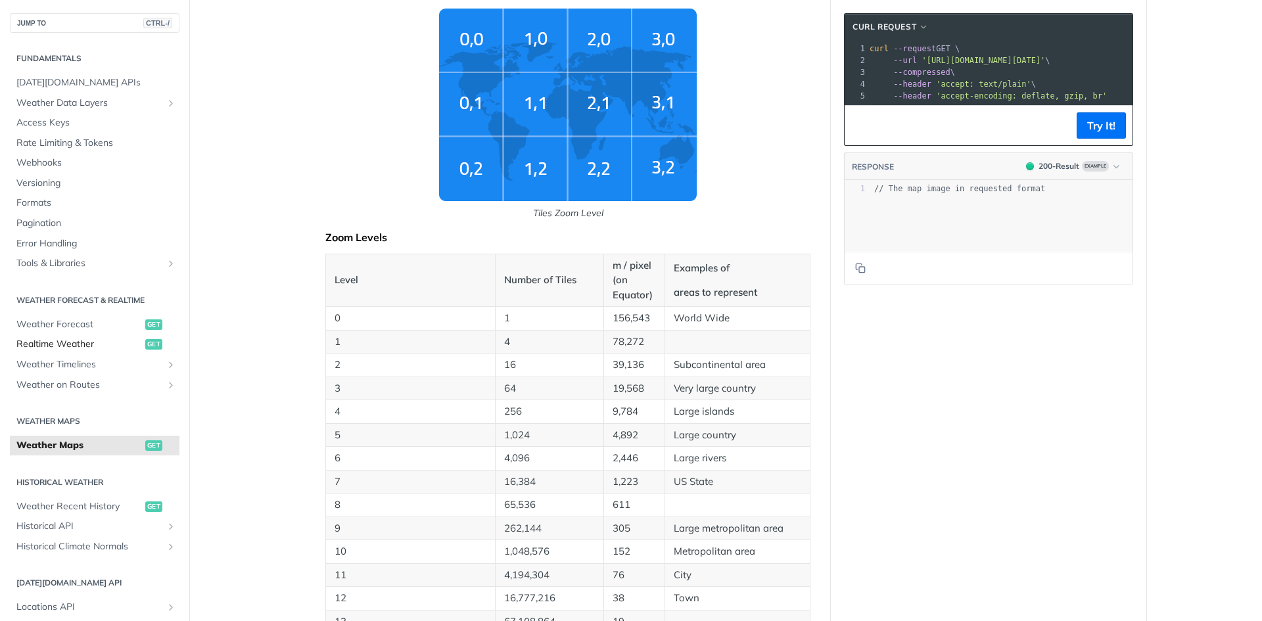
click at [145, 348] on span "get" at bounding box center [153, 344] width 17 height 11
